Goal: Task Accomplishment & Management: Manage account settings

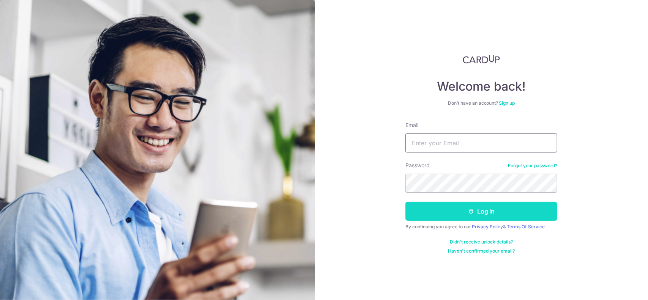
type input "[EMAIL_ADDRESS][DOMAIN_NAME]"
click at [461, 217] on button "Log in" at bounding box center [481, 211] width 152 height 19
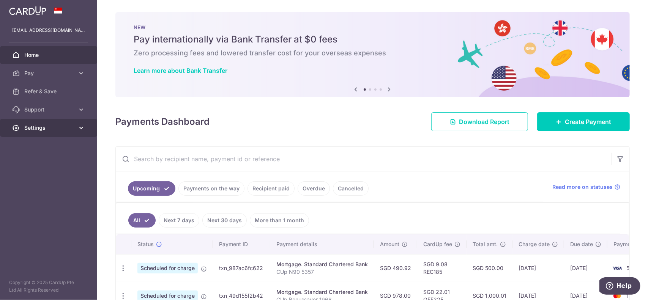
click at [49, 130] on span "Settings" at bounding box center [49, 128] width 50 height 8
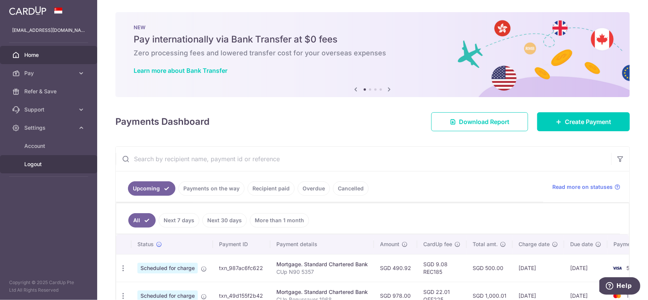
click at [33, 160] on span "Logout" at bounding box center [49, 164] width 50 height 8
